Goal: Transaction & Acquisition: Download file/media

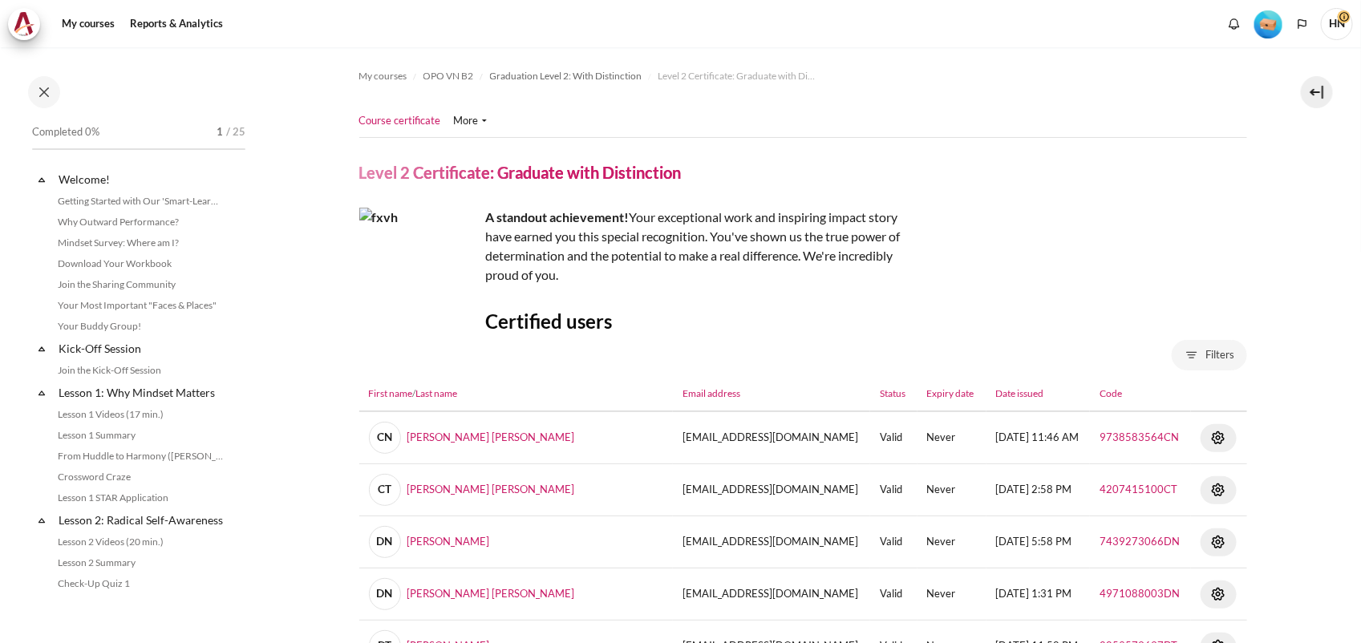
scroll to position [1729, 0]
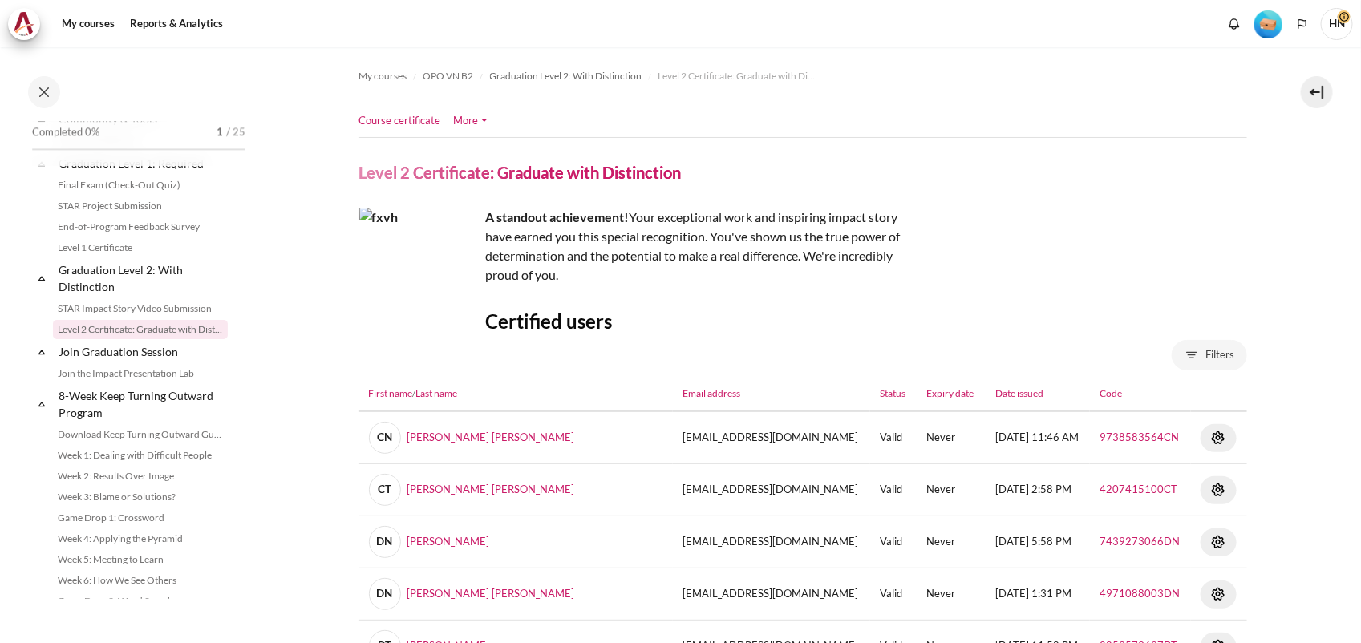
click at [480, 120] on link "More" at bounding box center [470, 121] width 33 height 16
click at [724, 120] on nav "Course certificate More" at bounding box center [803, 121] width 888 height 32
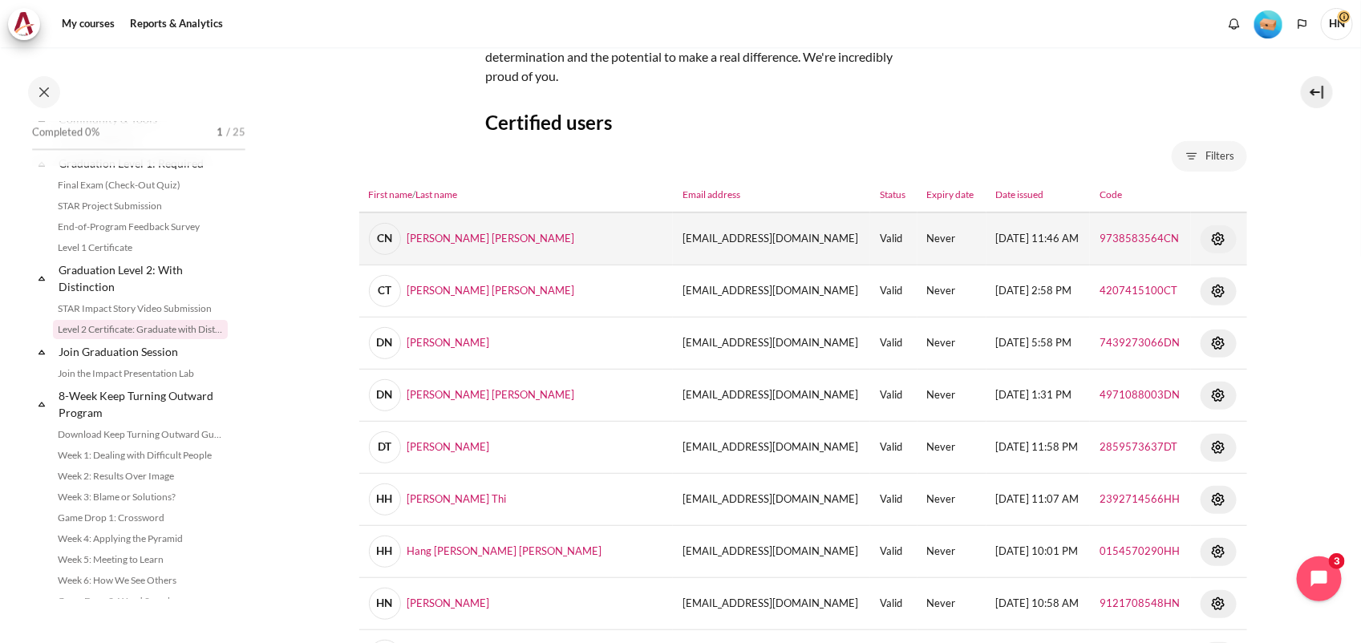
scroll to position [200, 0]
click at [1208, 235] on img "Content" at bounding box center [1217, 237] width 19 height 19
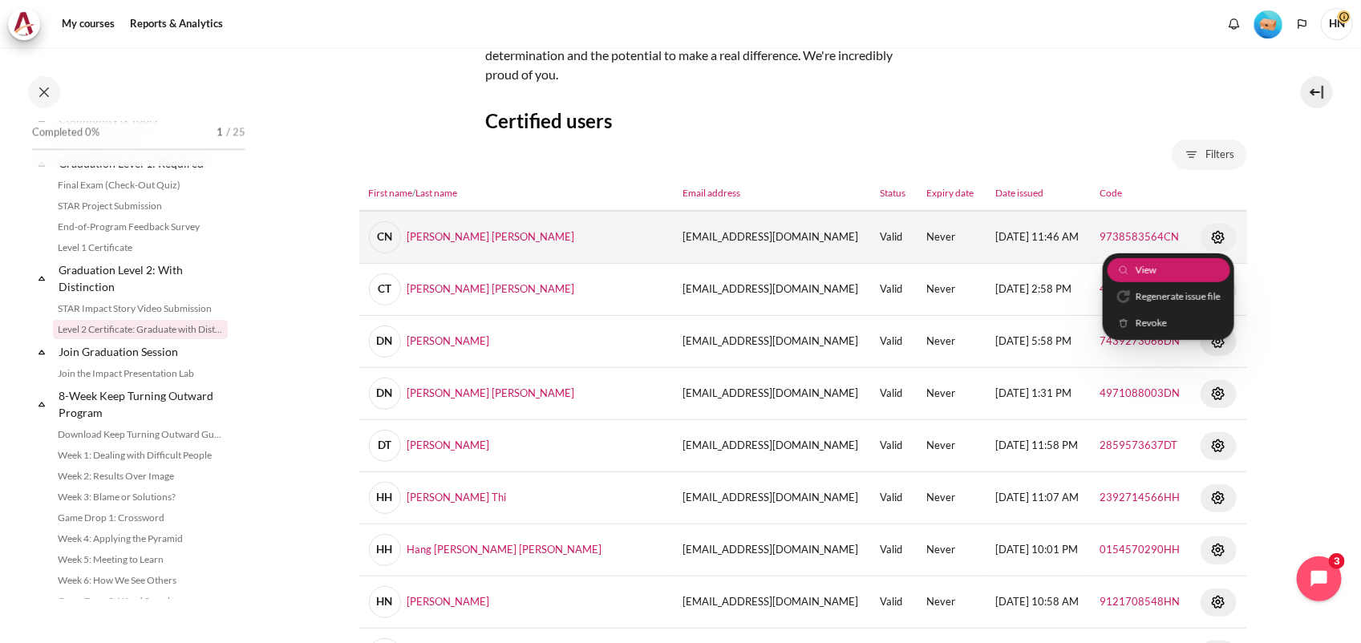
click at [1168, 269] on link "View" at bounding box center [1168, 269] width 123 height 25
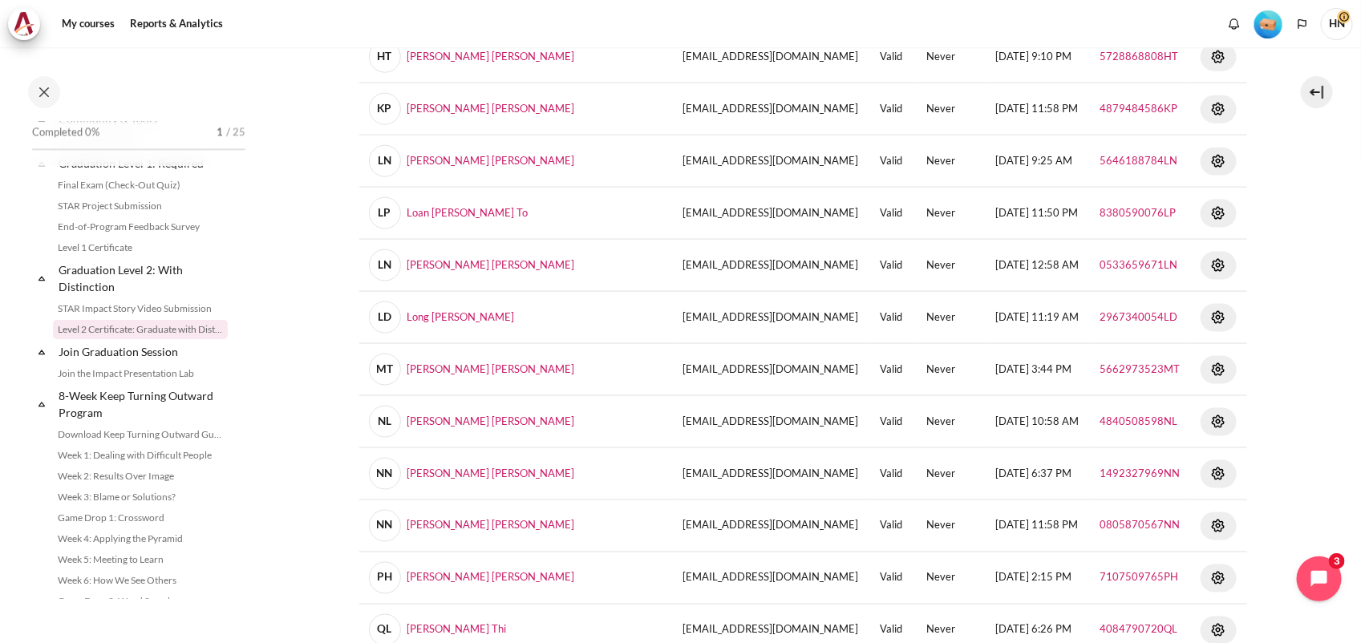
scroll to position [1626, 0]
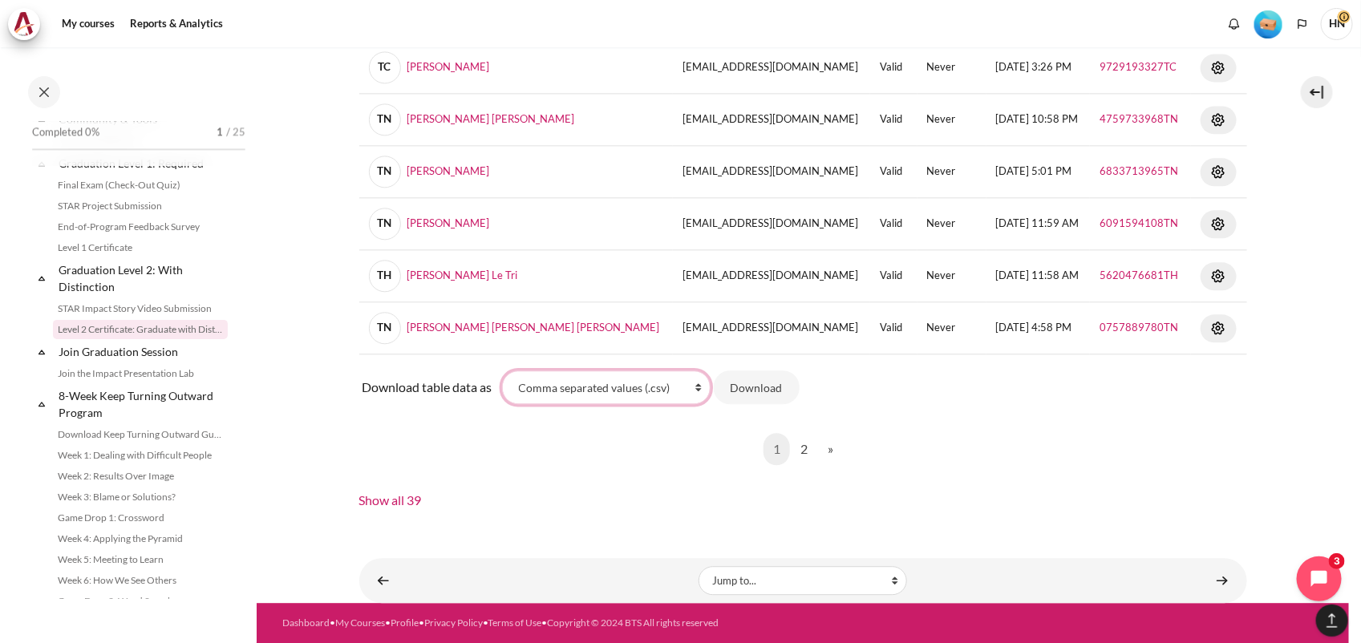
click at [700, 383] on select "Comma separated values (.csv) Microsoft Excel (.xlsx) HTML table Javascript Obj…" at bounding box center [606, 387] width 208 height 34
select select "pdf"
click at [502, 370] on select "Comma separated values (.csv) Microsoft Excel (.xlsx) HTML table Javascript Obj…" at bounding box center [606, 387] width 208 height 34
click at [755, 385] on button "Download" at bounding box center [757, 387] width 86 height 34
click at [702, 391] on select "Comma separated values (.csv) Microsoft Excel (.xlsx) HTML table Javascript Obj…" at bounding box center [606, 387] width 208 height 34
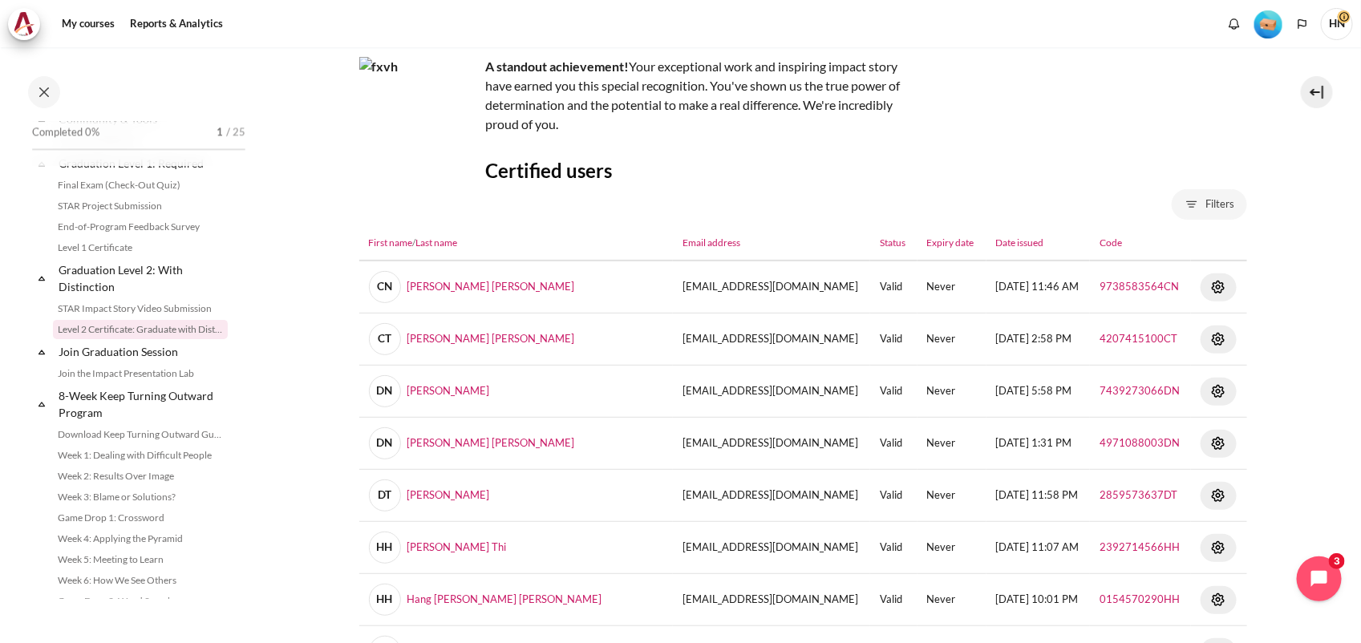
scroll to position [0, 0]
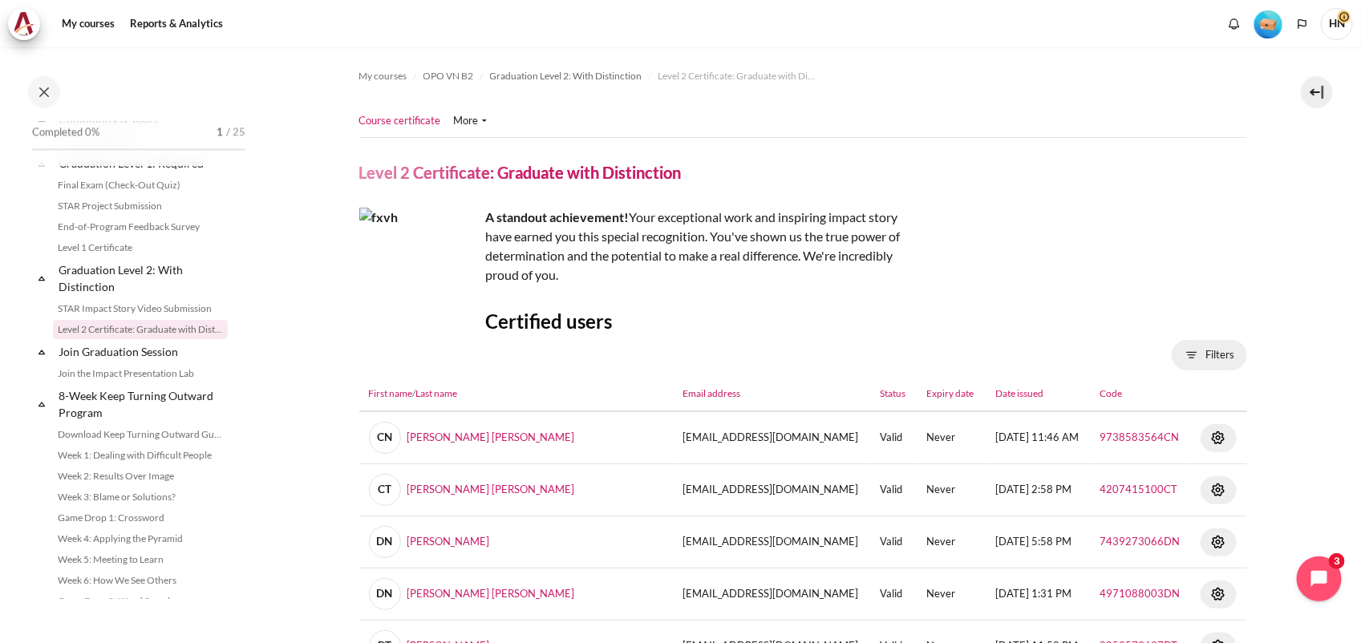
click at [1216, 354] on span "Filters" at bounding box center [1220, 355] width 29 height 16
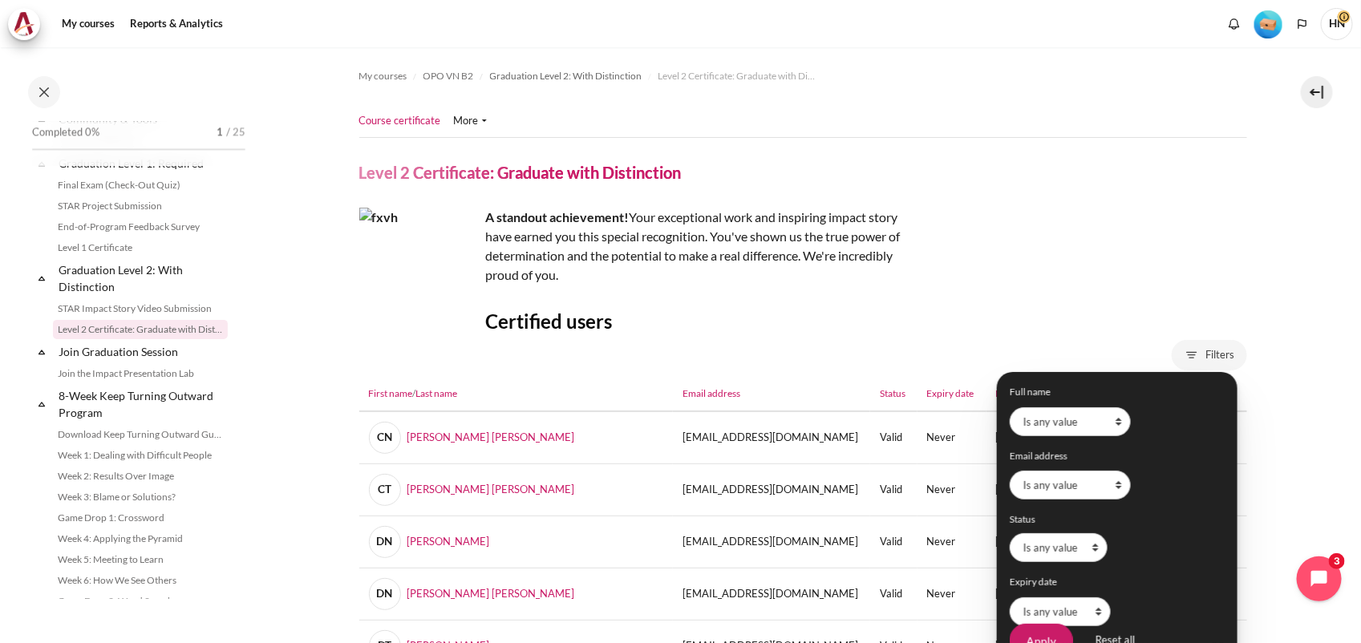
click at [1063, 246] on div "A standout achievement! Your exceptional work and inspiring impact story have e…" at bounding box center [803, 246] width 888 height 77
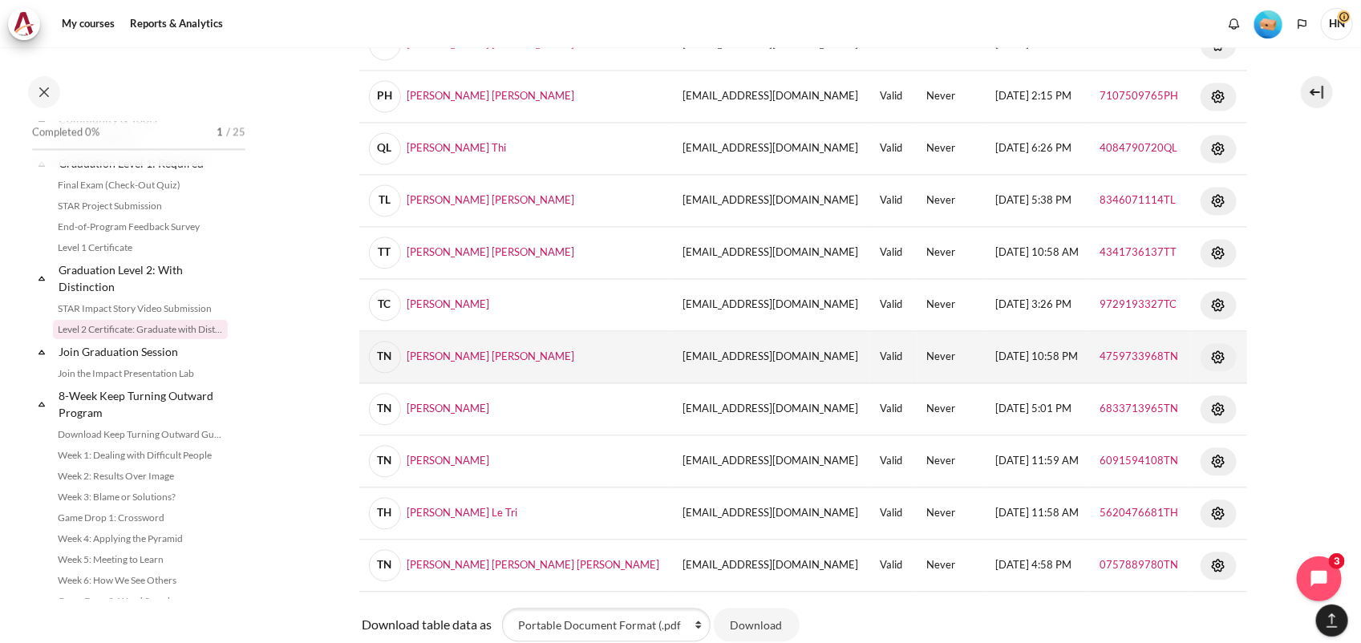
scroll to position [1626, 0]
